Goal: Task Accomplishment & Management: Use online tool/utility

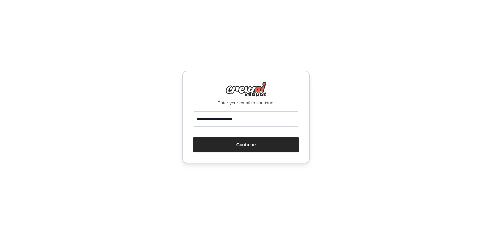
click at [217, 144] on button "Continue" at bounding box center [246, 144] width 106 height 15
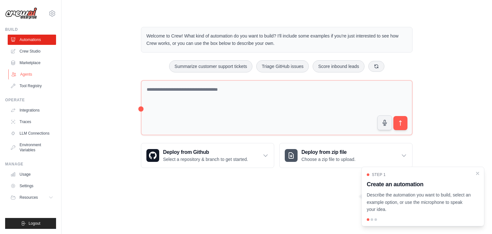
click at [39, 71] on link "Agents" at bounding box center [32, 74] width 48 height 10
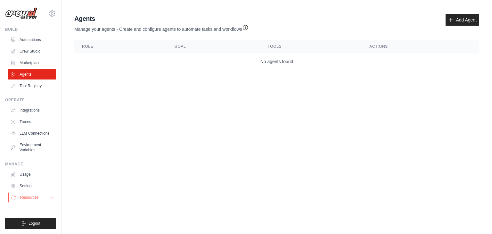
click at [51, 196] on button "Resources" at bounding box center [32, 197] width 48 height 10
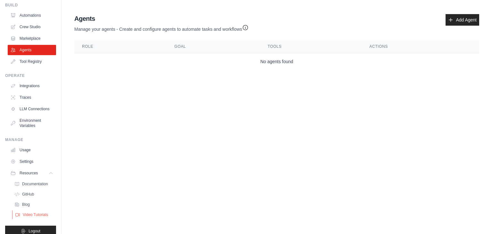
scroll to position [42, 0]
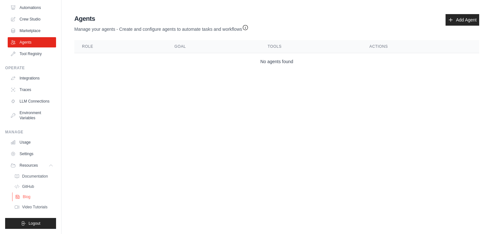
click at [26, 194] on span "Blog" at bounding box center [27, 196] width 8 height 5
click at [35, 204] on span "Video Tutorials" at bounding box center [35, 206] width 25 height 5
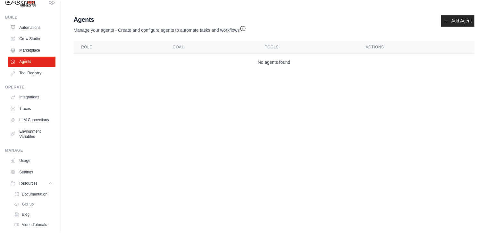
scroll to position [0, 0]
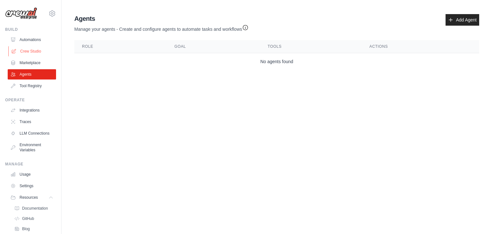
click at [31, 49] on link "Crew Studio" at bounding box center [32, 51] width 48 height 10
click at [33, 50] on link "Crew Studio" at bounding box center [32, 51] width 48 height 10
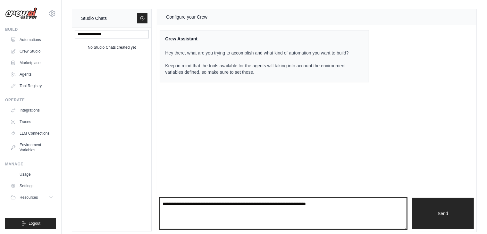
click at [215, 209] on textarea at bounding box center [283, 213] width 247 height 31
click at [225, 204] on textarea "**********" at bounding box center [283, 213] width 247 height 31
click at [232, 204] on textarea "**********" at bounding box center [283, 213] width 247 height 31
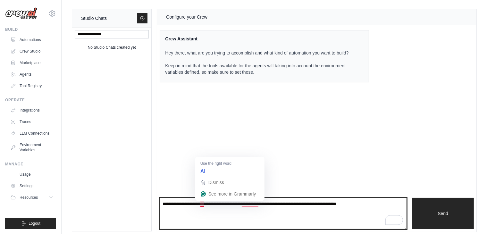
click at [203, 204] on textarea "**********" at bounding box center [283, 213] width 247 height 31
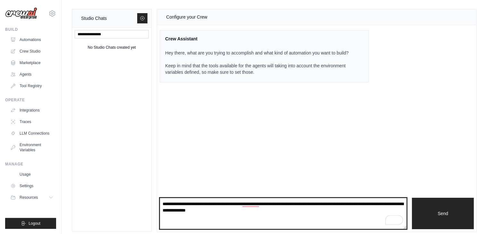
click at [251, 209] on textarea "**********" at bounding box center [283, 213] width 247 height 31
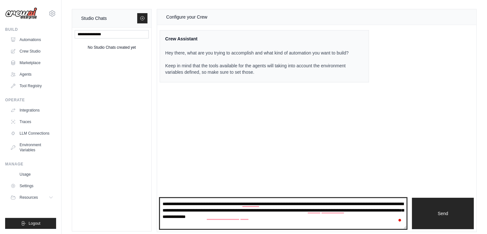
type textarea "**********"
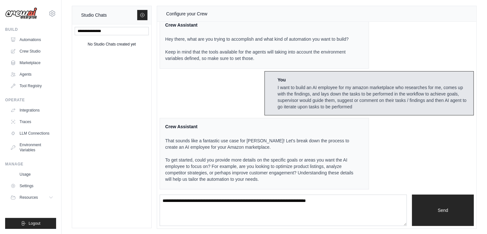
scroll to position [4, 0]
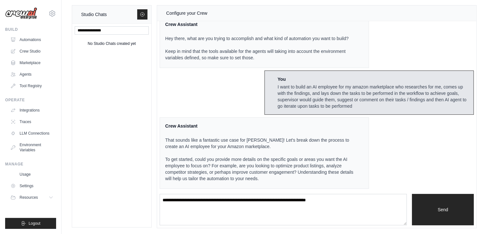
click at [201, 140] on p "That sounds like a fantastic use case for [PERSON_NAME]! Let's break down the p…" at bounding box center [260, 143] width 191 height 13
drag, startPoint x: 201, startPoint y: 140, endPoint x: 271, endPoint y: 137, distance: 70.5
click at [271, 137] on p "That sounds like a fantastic use case for [PERSON_NAME]! Let's break down the p…" at bounding box center [260, 143] width 191 height 13
drag, startPoint x: 271, startPoint y: 137, endPoint x: 326, endPoint y: 141, distance: 54.9
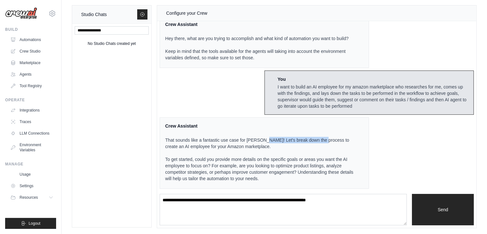
click at [326, 141] on p "That sounds like a fantastic use case for [PERSON_NAME]! Let's break down the p…" at bounding box center [260, 143] width 191 height 13
click at [174, 158] on p "To get started, could you provide more details on the specific goals or areas y…" at bounding box center [260, 169] width 191 height 26
drag, startPoint x: 174, startPoint y: 158, endPoint x: 226, endPoint y: 157, distance: 52.2
click at [225, 157] on p "To get started, could you provide more details on the specific goals or areas y…" at bounding box center [260, 169] width 191 height 26
click at [250, 157] on p "To get started, could you provide more details on the specific goals or areas y…" at bounding box center [260, 169] width 191 height 26
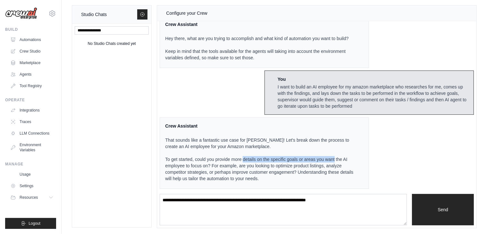
drag, startPoint x: 250, startPoint y: 157, endPoint x: 333, endPoint y: 162, distance: 83.2
click at [340, 160] on p "To get started, could you provide more details on the specific goals or areas y…" at bounding box center [260, 169] width 191 height 26
click at [329, 163] on p "To get started, could you provide more details on the specific goals or areas y…" at bounding box center [260, 169] width 191 height 26
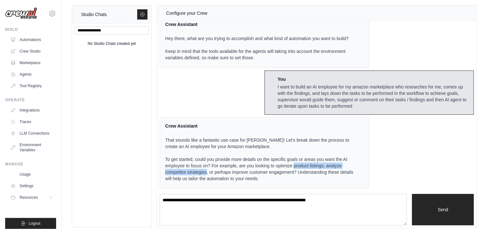
drag, startPoint x: 329, startPoint y: 163, endPoint x: 218, endPoint y: 170, distance: 111.4
click at [218, 170] on p "To get started, could you provide more details on the specific goals or areas y…" at bounding box center [260, 169] width 191 height 26
drag, startPoint x: 237, startPoint y: 166, endPoint x: 242, endPoint y: 164, distance: 5.8
click at [238, 165] on p "To get started, could you provide more details on the specific goals or areas y…" at bounding box center [260, 169] width 191 height 26
click at [249, 163] on p "To get started, could you provide more details on the specific goals or areas y…" at bounding box center [260, 169] width 191 height 26
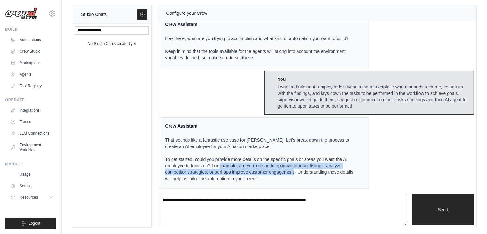
drag, startPoint x: 249, startPoint y: 163, endPoint x: 302, endPoint y: 174, distance: 54.5
click at [303, 173] on p "To get started, could you provide more details on the specific goals or areas y…" at bounding box center [260, 169] width 191 height 26
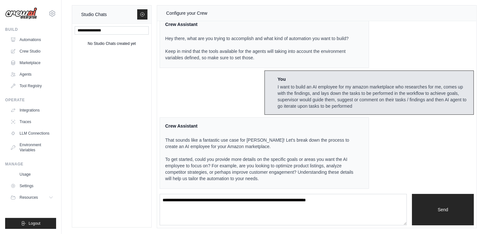
click at [208, 177] on p "To get started, could you provide more details on the specific goals or areas y…" at bounding box center [260, 169] width 191 height 26
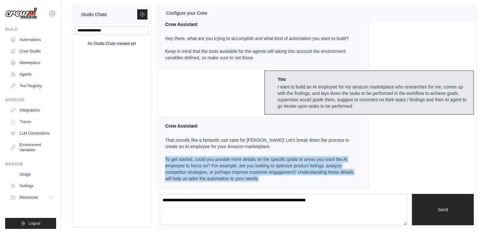
drag, startPoint x: 208, startPoint y: 177, endPoint x: 223, endPoint y: 180, distance: 15.6
click at [207, 177] on p "To get started, could you provide more details on the specific goals or areas y…" at bounding box center [260, 169] width 191 height 26
click at [248, 177] on p "To get started, could you provide more details on the specific goals or areas y…" at bounding box center [260, 169] width 191 height 26
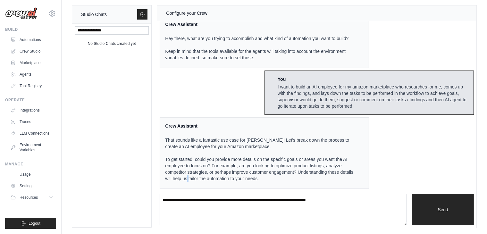
click at [248, 177] on p "To get started, could you provide more details on the specific goals or areas y…" at bounding box center [260, 169] width 191 height 26
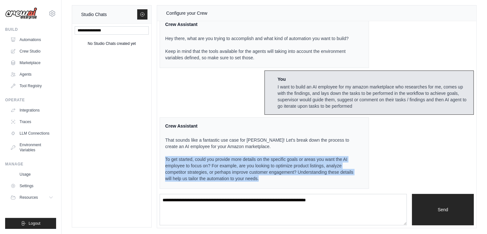
click at [248, 177] on p "To get started, could you provide more details on the specific goals or areas y…" at bounding box center [260, 169] width 191 height 26
drag, startPoint x: 248, startPoint y: 177, endPoint x: 270, endPoint y: 169, distance: 23.4
click at [249, 177] on p "To get started, could you provide more details on the specific goals or areas y…" at bounding box center [260, 169] width 191 height 26
click at [272, 169] on p "To get started, could you provide more details on the specific goals or areas y…" at bounding box center [260, 169] width 191 height 26
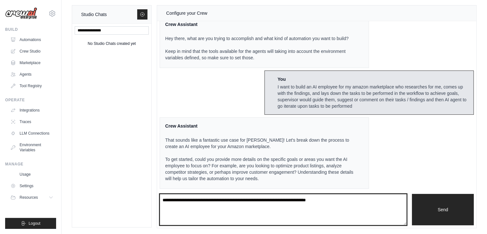
click at [215, 205] on textarea "To enrich screen reader interactions, please activate Accessibility in Grammarl…" at bounding box center [283, 209] width 247 height 31
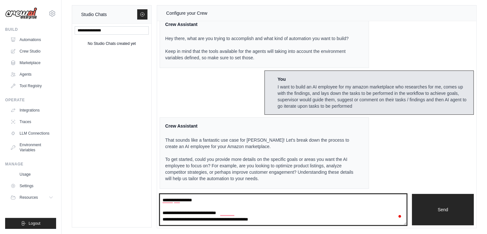
type textarea "**********"
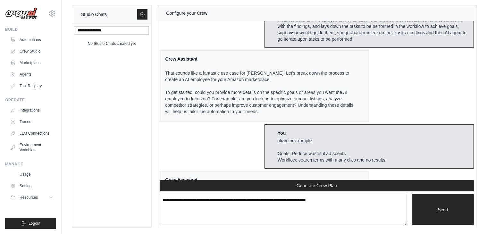
scroll to position [151, 0]
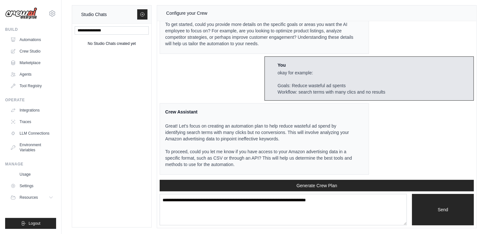
click at [209, 130] on p "Great! Let's focus on creating an automation plan to help reduce wasteful ad sp…" at bounding box center [260, 132] width 191 height 19
drag, startPoint x: 209, startPoint y: 130, endPoint x: 254, endPoint y: 127, distance: 45.2
click at [254, 127] on p "Great! Let's focus on creating an automation plan to help reduce wasteful ad sp…" at bounding box center [260, 132] width 191 height 19
click at [288, 127] on p "Great! Let's focus on creating an automation plan to help reduce wasteful ad sp…" at bounding box center [260, 132] width 191 height 19
drag, startPoint x: 288, startPoint y: 127, endPoint x: 340, endPoint y: 126, distance: 51.6
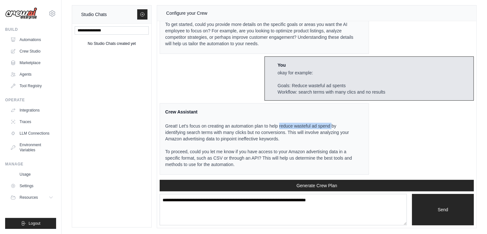
click at [340, 126] on p "Great! Let's focus on creating an automation plan to help reduce wasteful ad sp…" at bounding box center [260, 132] width 191 height 19
click at [188, 132] on p "Great! Let's focus on creating an automation plan to help reduce wasteful ad sp…" at bounding box center [260, 132] width 191 height 19
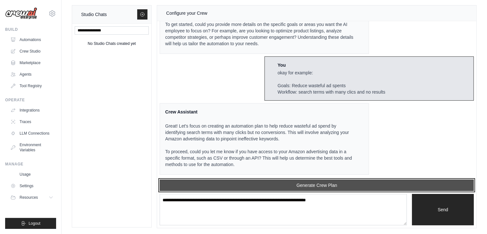
click at [302, 185] on button "Generate Crew Plan" at bounding box center [317, 185] width 314 height 12
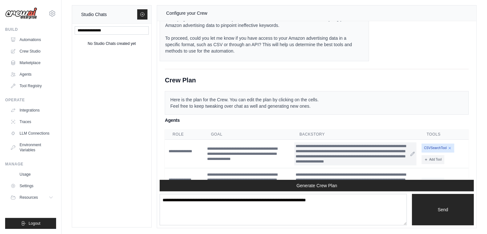
scroll to position [289, 0]
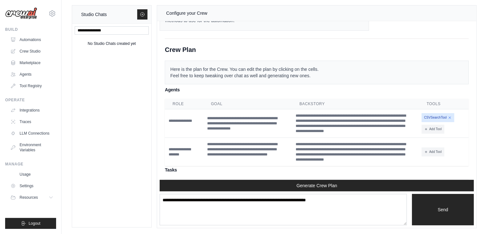
click at [240, 74] on p "Here is the plan for the Crew. You can edit the plan by clicking on the cells. …" at bounding box center [317, 73] width 304 height 24
drag, startPoint x: 240, startPoint y: 74, endPoint x: 326, endPoint y: 71, distance: 86.5
click at [326, 71] on p "Here is the plan for the Crew. You can edit the plan by clicking on the cells. …" at bounding box center [317, 73] width 304 height 24
click at [317, 72] on p "Here is the plan for the Crew. You can edit the plan by clicking on the cells. …" at bounding box center [317, 73] width 304 height 24
drag, startPoint x: 317, startPoint y: 72, endPoint x: 329, endPoint y: 73, distance: 11.9
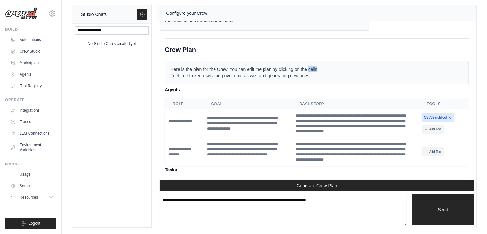
click at [320, 72] on p "Here is the plan for the Crew. You can edit the plan by clicking on the cells. …" at bounding box center [317, 73] width 304 height 24
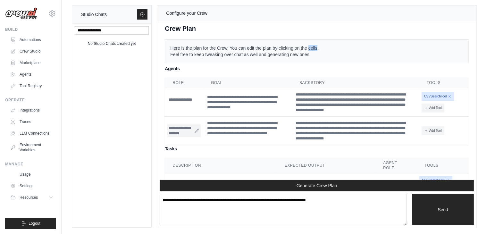
scroll to position [321, 0]
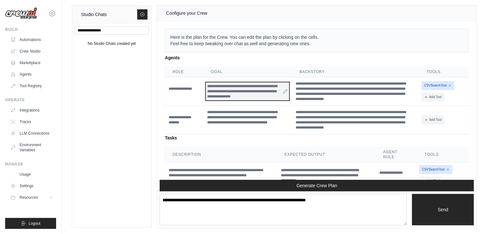
click at [218, 91] on div "**********" at bounding box center [247, 91] width 83 height 18
drag, startPoint x: 218, startPoint y: 91, endPoint x: 259, endPoint y: 93, distance: 41.0
click at [259, 93] on div "**********" at bounding box center [247, 91] width 83 height 18
click at [266, 100] on div "**********" at bounding box center [247, 91] width 83 height 18
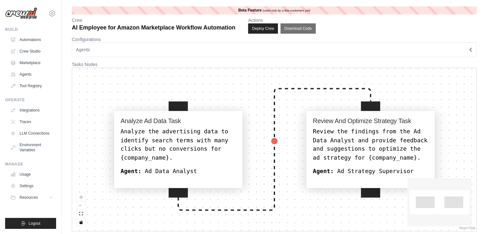
click at [102, 53] on button "Agents" at bounding box center [274, 49] width 405 height 15
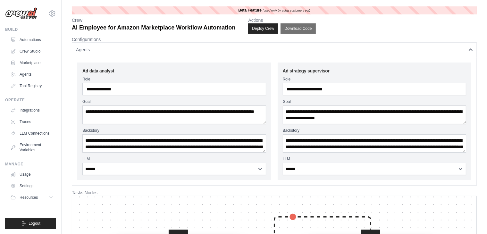
click at [108, 53] on button "Agents" at bounding box center [274, 49] width 405 height 15
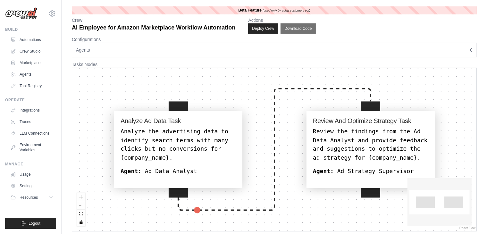
scroll to position [4, 0]
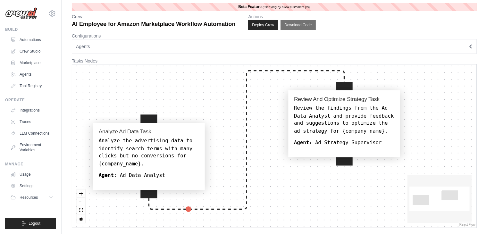
drag, startPoint x: 330, startPoint y: 157, endPoint x: 357, endPoint y: 123, distance: 43.4
click at [357, 123] on div "Review the findings from the Ad Data Analyst and provide feedback and suggestio…" at bounding box center [344, 120] width 100 height 30
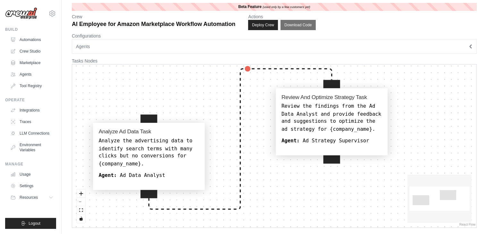
drag, startPoint x: 338, startPoint y: 129, endPoint x: 324, endPoint y: 127, distance: 13.9
click at [324, 127] on div "Review the findings from the Ad Data Analyst and provide feedback and suggestio…" at bounding box center [331, 118] width 100 height 30
click at [319, 113] on div "Review the findings from the Ad Data Analyst and provide feedback and suggestio…" at bounding box center [331, 118] width 100 height 30
select select "**********"
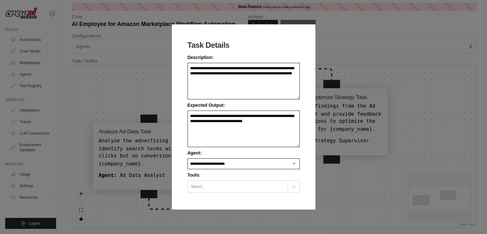
click at [349, 125] on div "**********" at bounding box center [243, 117] width 487 height 234
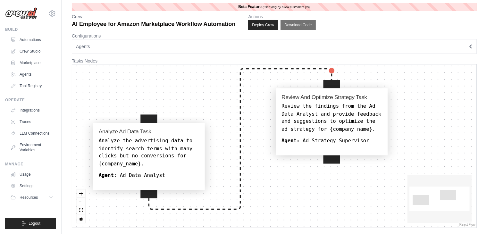
click at [145, 169] on div "Analyze Ad Data Task Analyze the advertising data to identify search terms with…" at bounding box center [149, 153] width 100 height 51
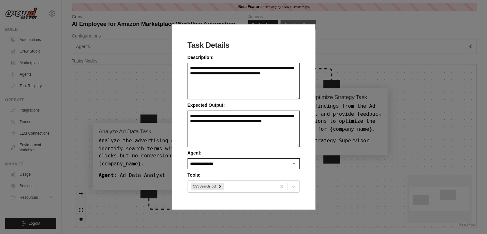
click at [156, 154] on div "**********" at bounding box center [243, 117] width 487 height 234
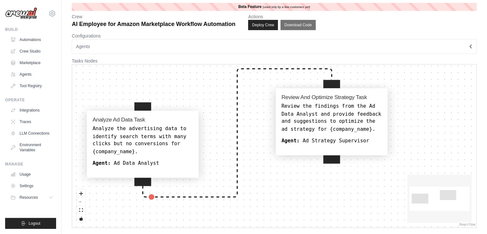
drag, startPoint x: 140, startPoint y: 165, endPoint x: 135, endPoint y: 152, distance: 13.3
click at [135, 152] on div "Analyze the advertising data to identify search terms with many clicks but no c…" at bounding box center [143, 140] width 100 height 30
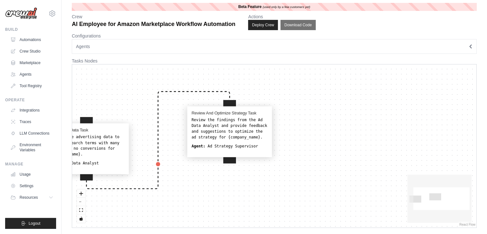
drag, startPoint x: 231, startPoint y: 156, endPoint x: 231, endPoint y: 160, distance: 3.8
click at [231, 157] on div "Review And Optimize Strategy Task Review the findings from the Ad Data Analyst …" at bounding box center [229, 131] width 85 height 51
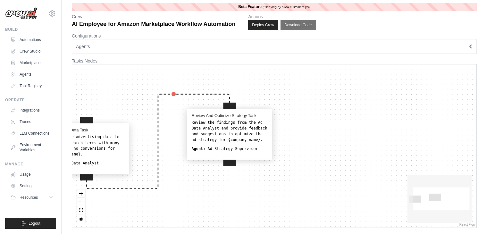
click at [231, 160] on div at bounding box center [229, 159] width 13 height 13
select select "**********"
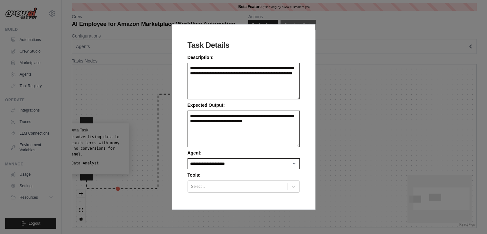
drag, startPoint x: 391, startPoint y: 95, endPoint x: 246, endPoint y: 128, distance: 149.2
click at [383, 96] on div "**********" at bounding box center [243, 117] width 487 height 234
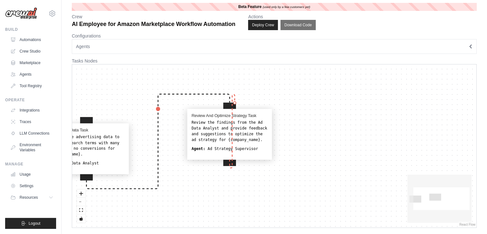
click at [234, 103] on div at bounding box center [229, 109] width 13 height 13
select select "**********"
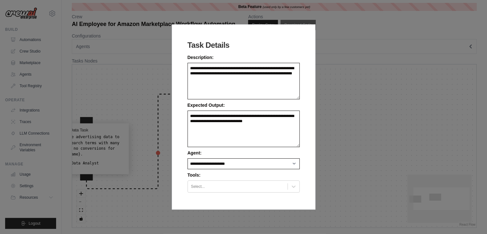
click at [127, 116] on div "**********" at bounding box center [243, 117] width 487 height 234
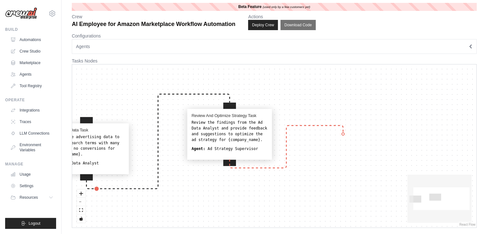
drag, startPoint x: 228, startPoint y: 105, endPoint x: 343, endPoint y: 134, distance: 118.2
click at [343, 134] on div "Analyze Ad Data Task Analyze the advertising data to identify search terms with…" at bounding box center [274, 145] width 404 height 163
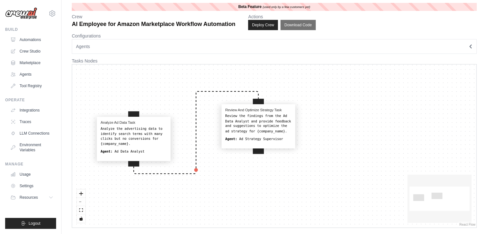
drag, startPoint x: 153, startPoint y: 72, endPoint x: 219, endPoint y: 72, distance: 66.3
click at [219, 72] on div "Analyze Ad Data Task Analyze the advertising data to identify search terms with…" at bounding box center [274, 145] width 404 height 163
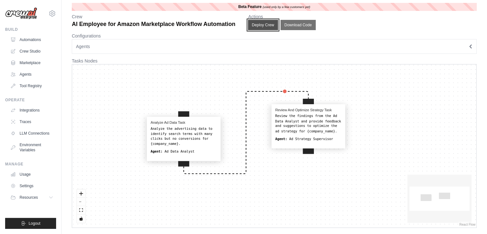
click at [268, 24] on button "Deploy Crew" at bounding box center [263, 25] width 30 height 10
